Goal: Understand process/instructions

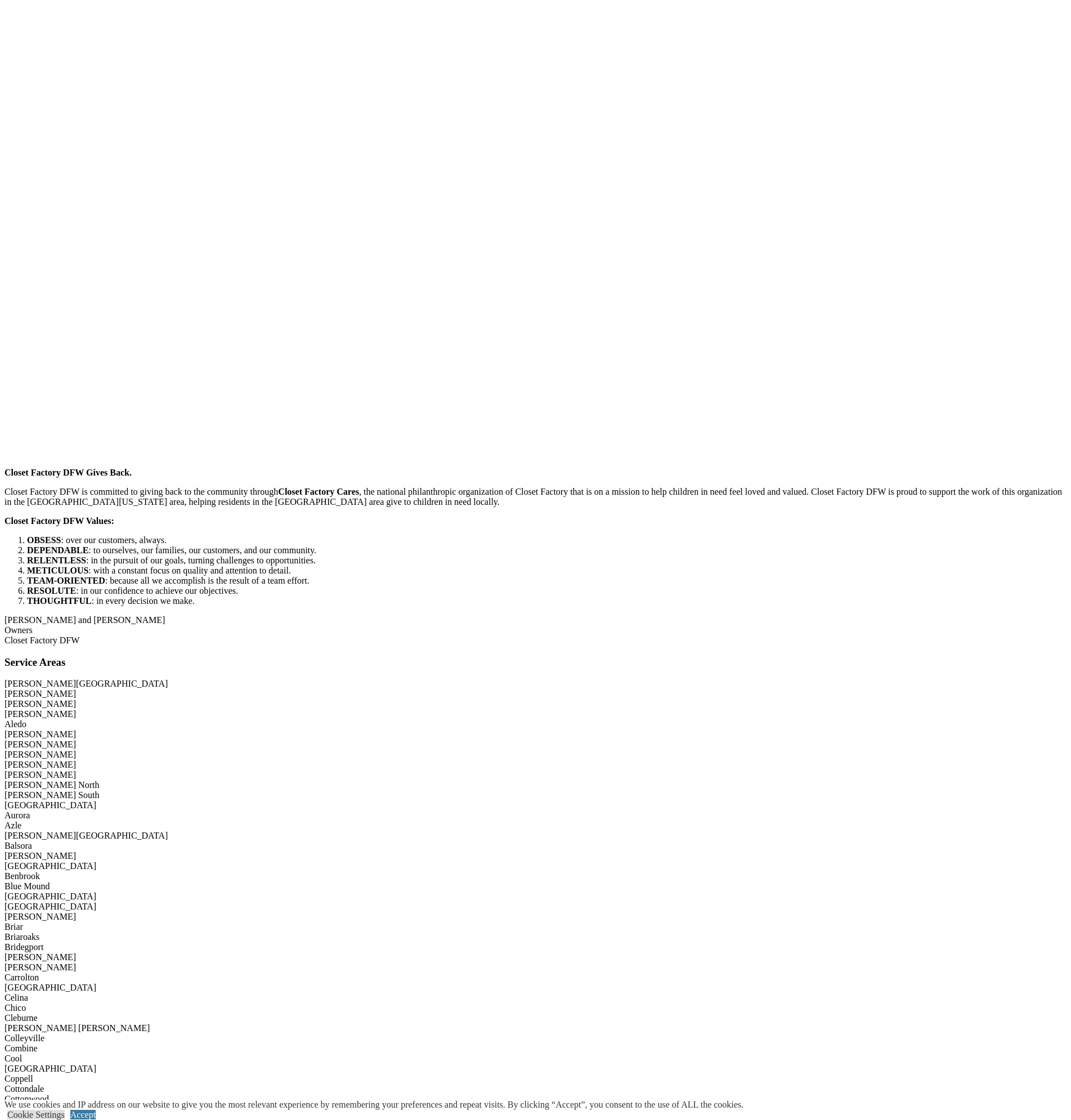
scroll to position [1575, 0]
